Goal: Check status: Check status

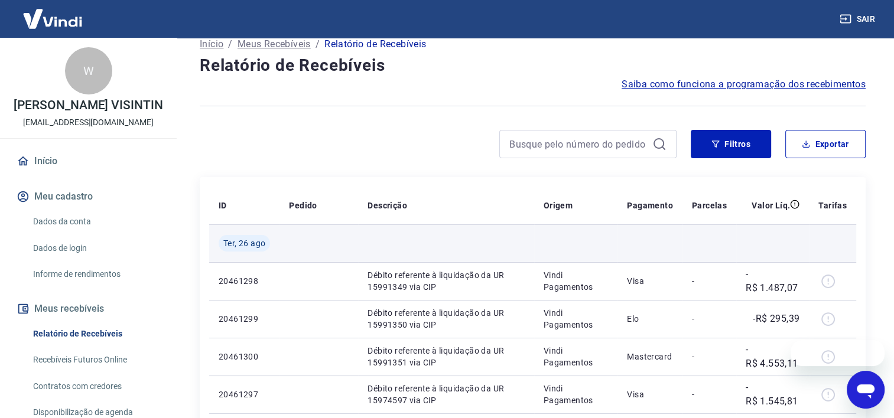
scroll to position [118, 0]
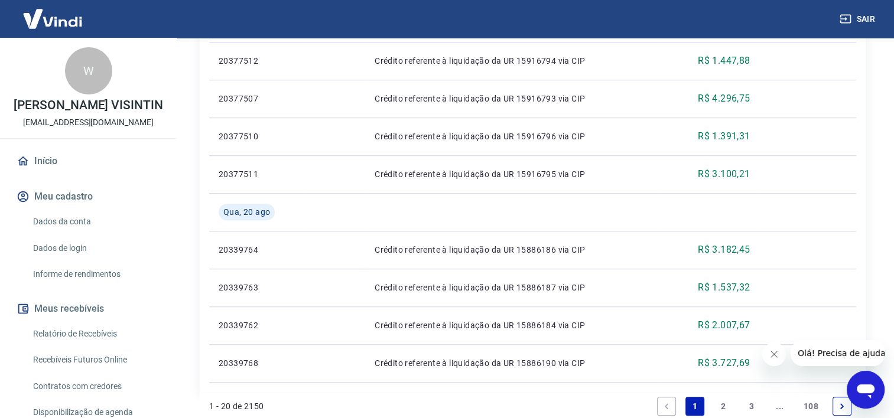
scroll to position [970, 0]
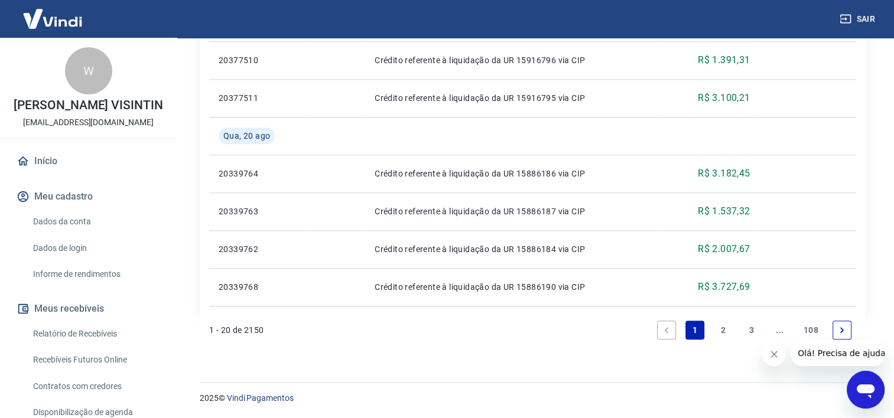
click at [719, 333] on link "2" at bounding box center [723, 330] width 19 height 19
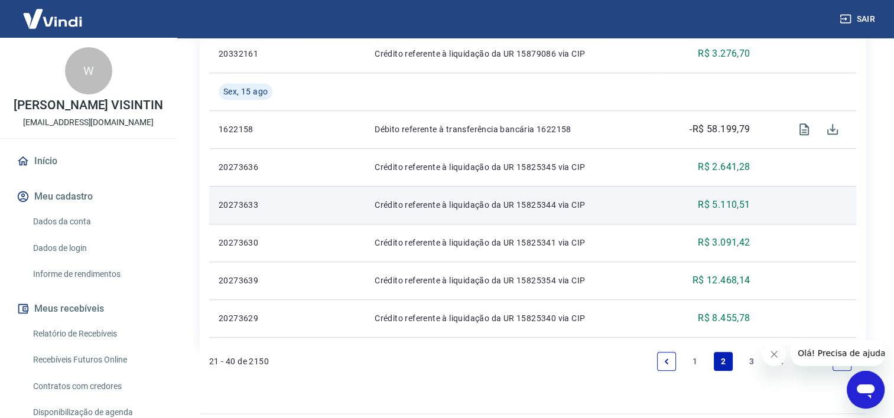
scroll to position [873, 0]
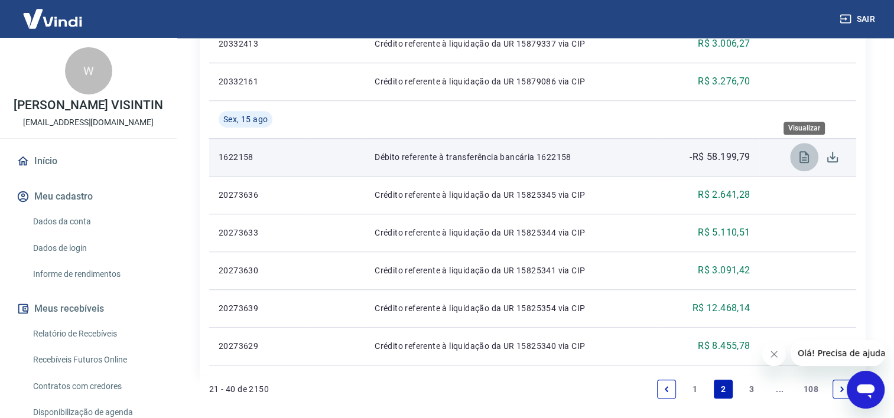
click at [804, 161] on icon "Visualizar" at bounding box center [804, 157] width 14 height 14
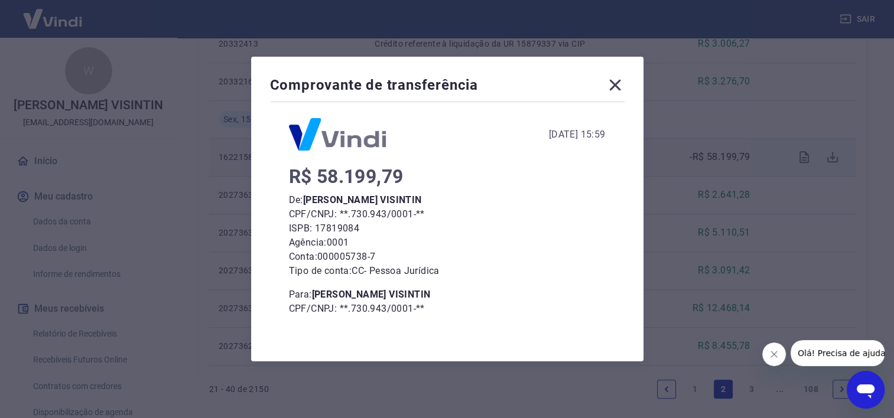
scroll to position [0, 0]
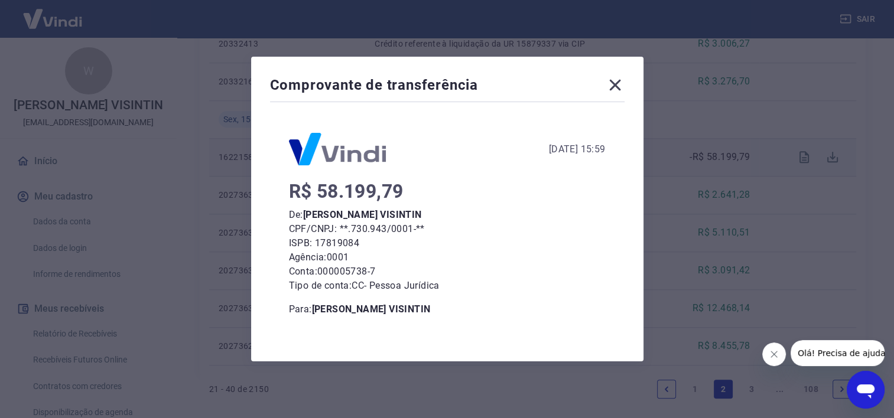
click at [620, 83] on icon at bounding box center [615, 85] width 19 height 19
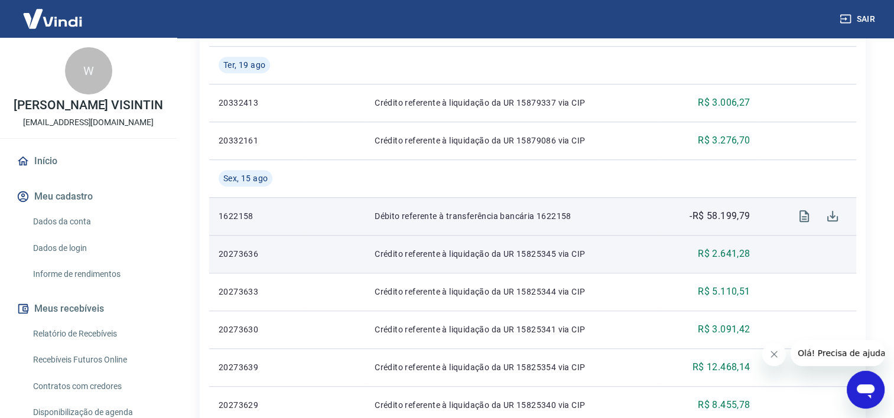
scroll to position [932, 0]
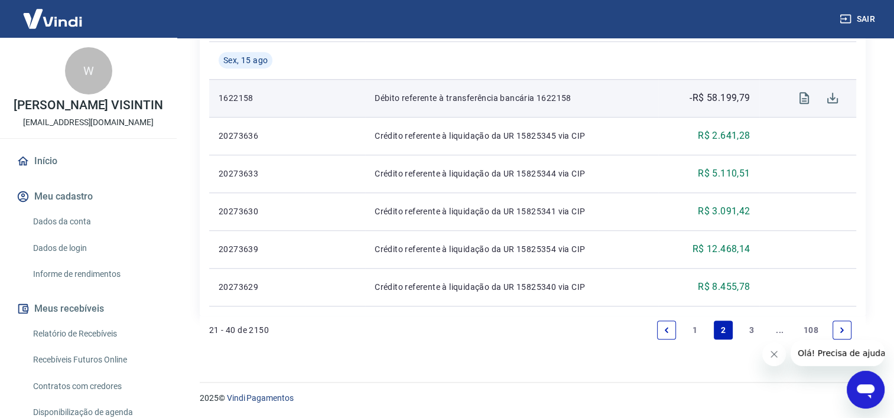
click at [754, 329] on link "3" at bounding box center [751, 330] width 19 height 19
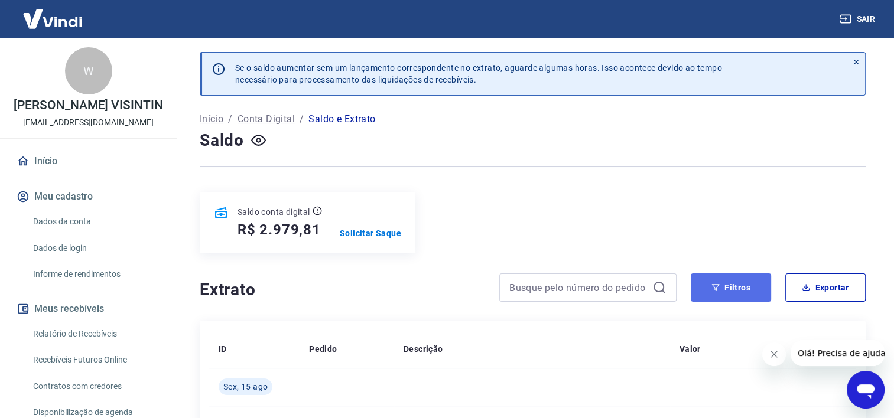
click at [721, 289] on button "Filtros" at bounding box center [731, 288] width 80 height 28
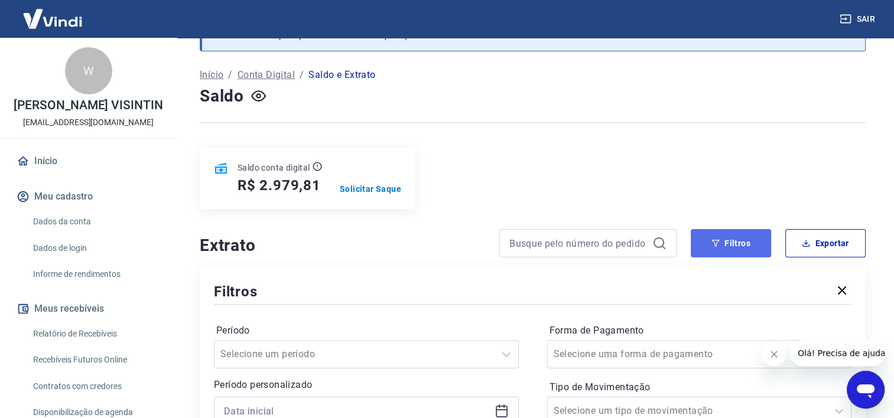
scroll to position [118, 0]
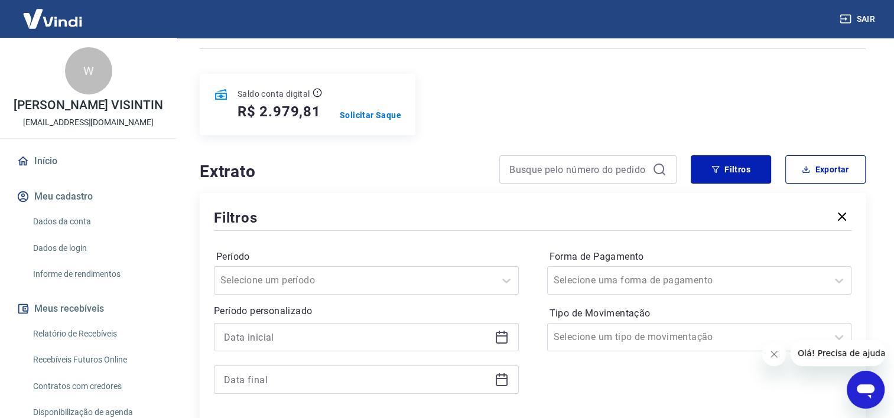
click at [508, 343] on icon at bounding box center [502, 337] width 14 height 14
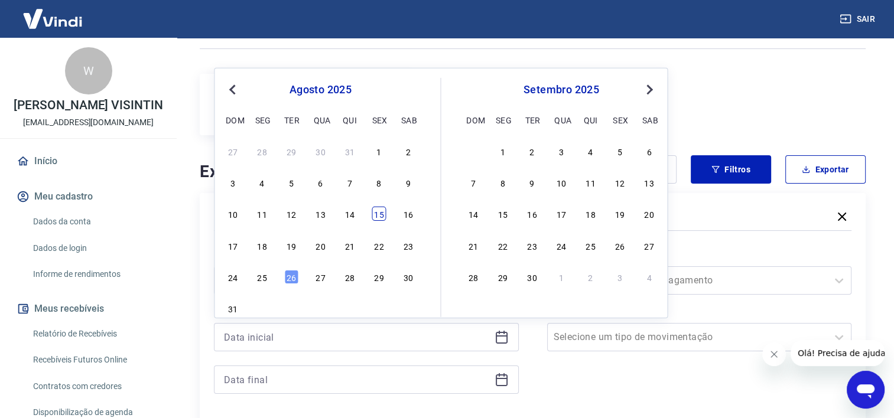
click at [374, 216] on div "15" at bounding box center [379, 214] width 14 height 14
type input "15/08/2025"
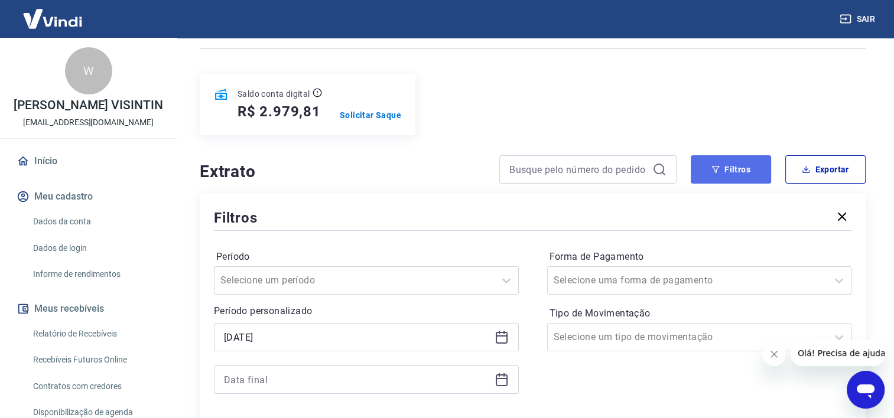
click at [741, 169] on button "Filtros" at bounding box center [731, 169] width 80 height 28
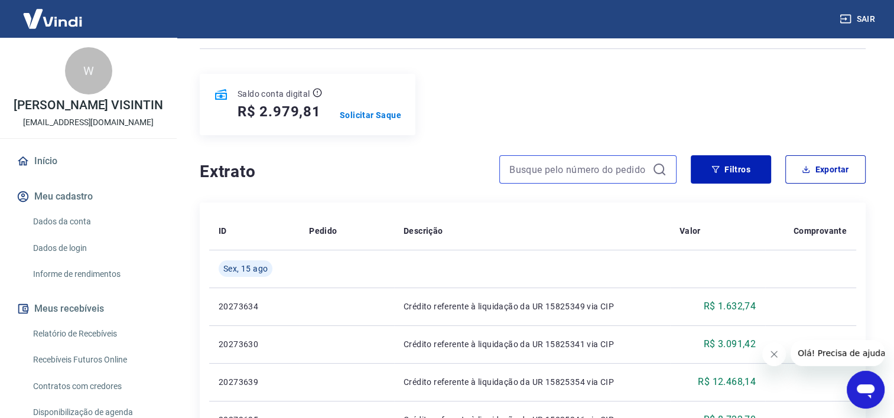
click at [638, 170] on input at bounding box center [578, 170] width 138 height 18
click at [736, 161] on button "Filtros" at bounding box center [731, 169] width 80 height 28
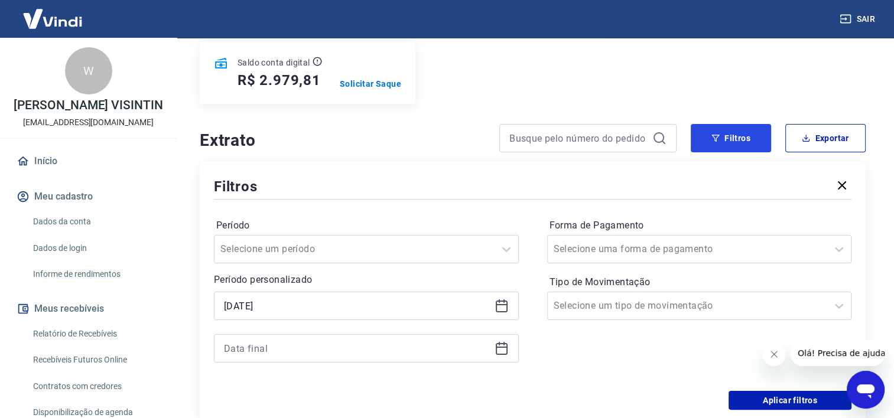
scroll to position [177, 0]
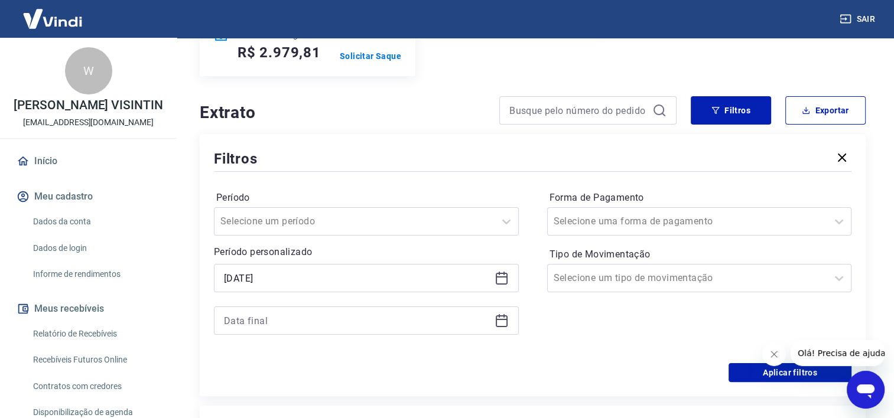
click at [501, 326] on icon at bounding box center [502, 321] width 14 height 14
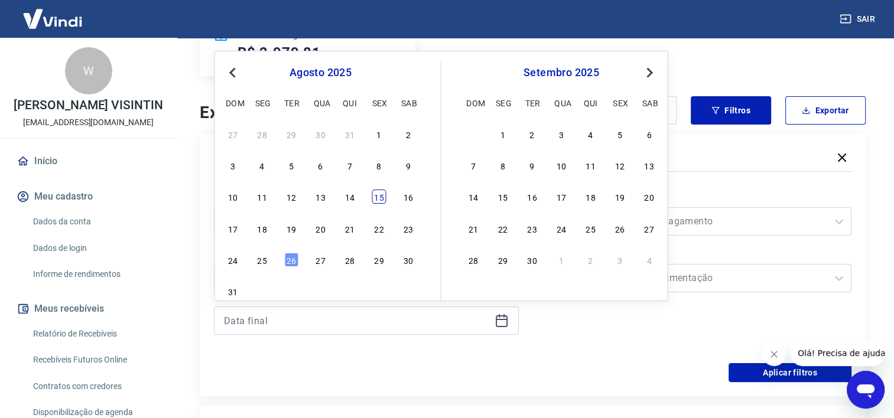
click at [374, 199] on div "15" at bounding box center [379, 197] width 14 height 14
type input "15/08/2025"
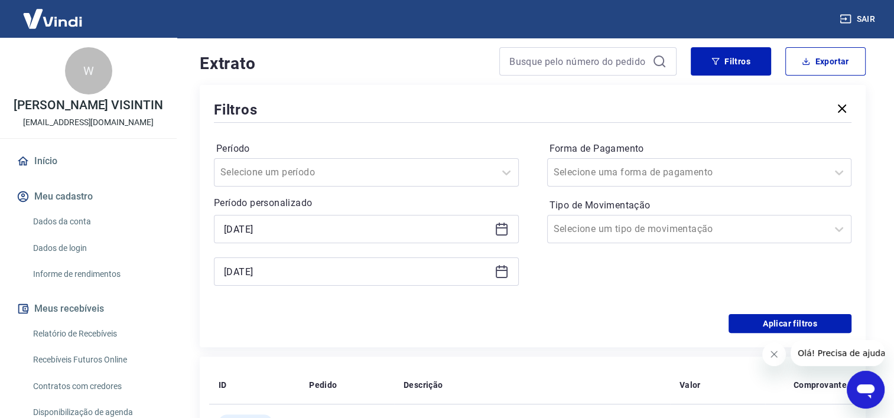
scroll to position [296, 0]
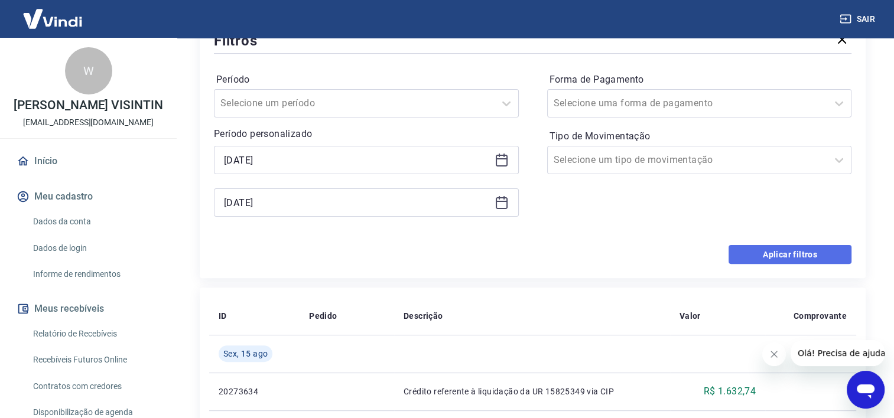
click at [782, 260] on button "Aplicar filtros" at bounding box center [790, 254] width 123 height 19
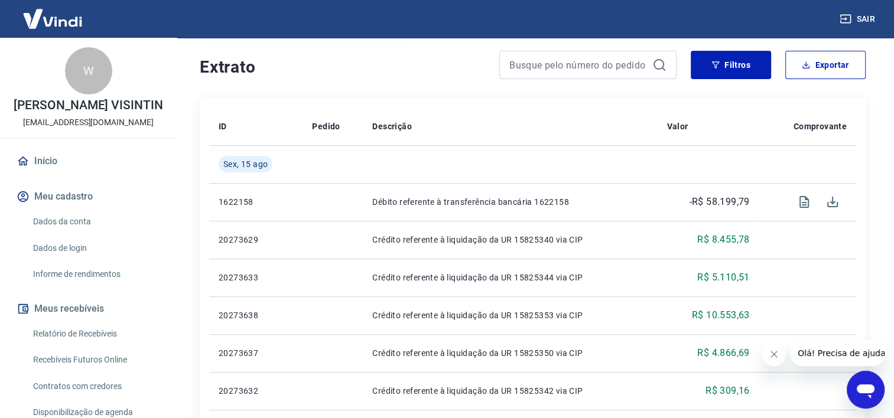
scroll to position [194, 0]
